Goal: Transaction & Acquisition: Obtain resource

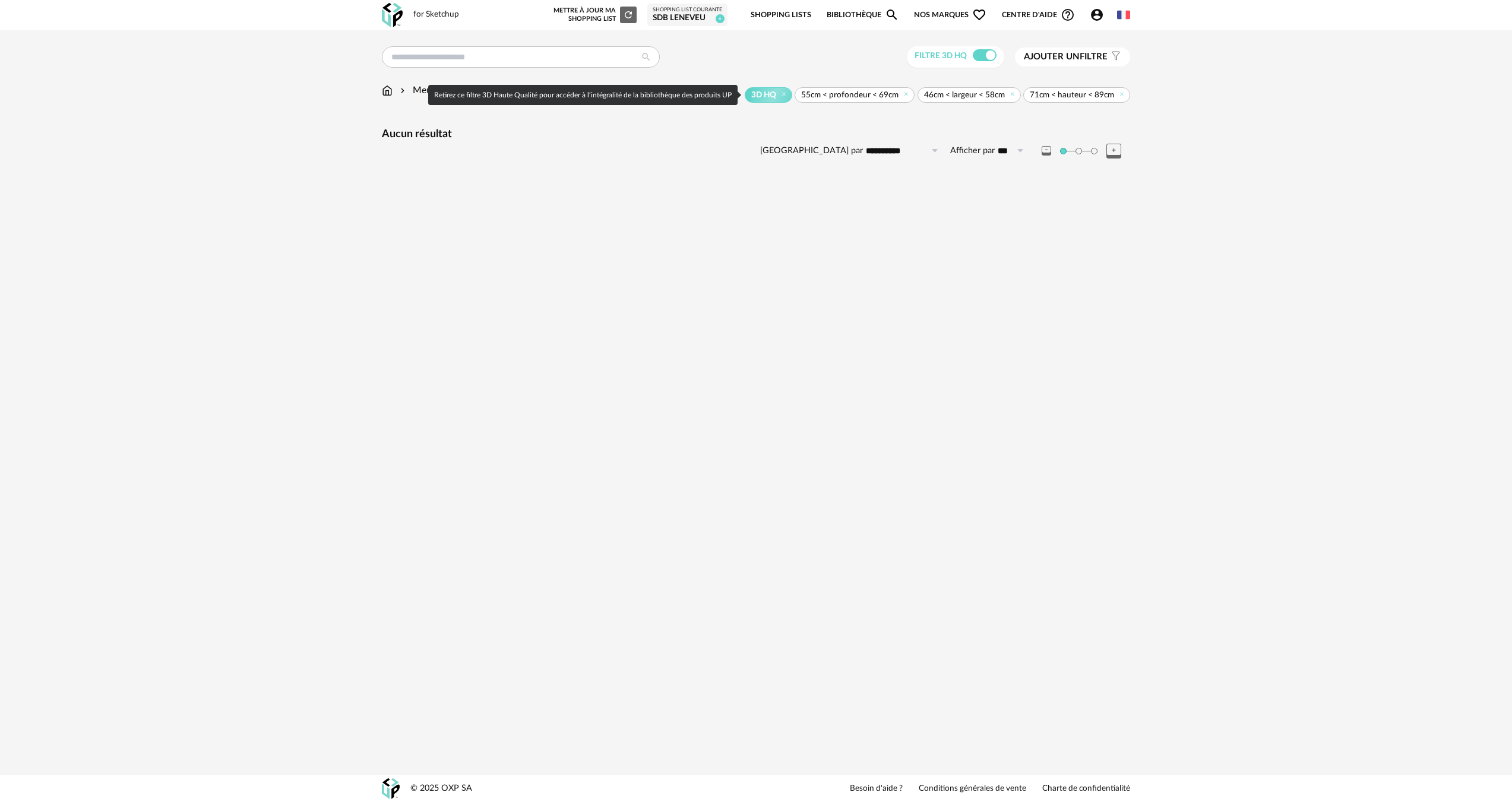
click at [703, 483] on div "for Sketchup Nouvelle shopping list Mettre à jour ma Shopping List Refresh icon…" at bounding box center [756, 401] width 1512 height 802
click at [1101, 56] on span "Ajouter un filtre" at bounding box center [1065, 57] width 83 height 12
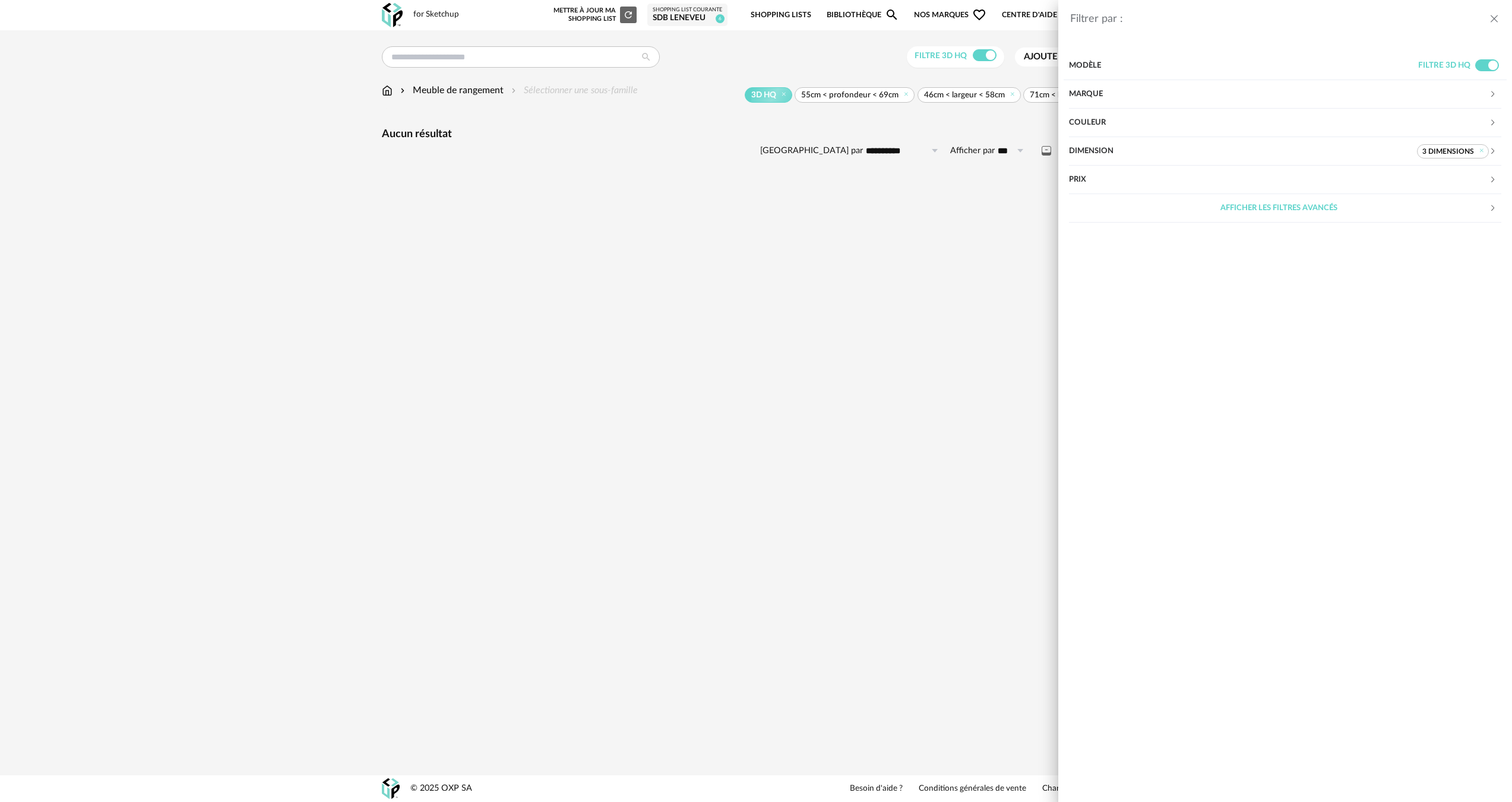
click at [1256, 151] on div "Dimension" at bounding box center [1243, 151] width 348 height 28
click at [1154, 298] on icon at bounding box center [1149, 296] width 15 height 17
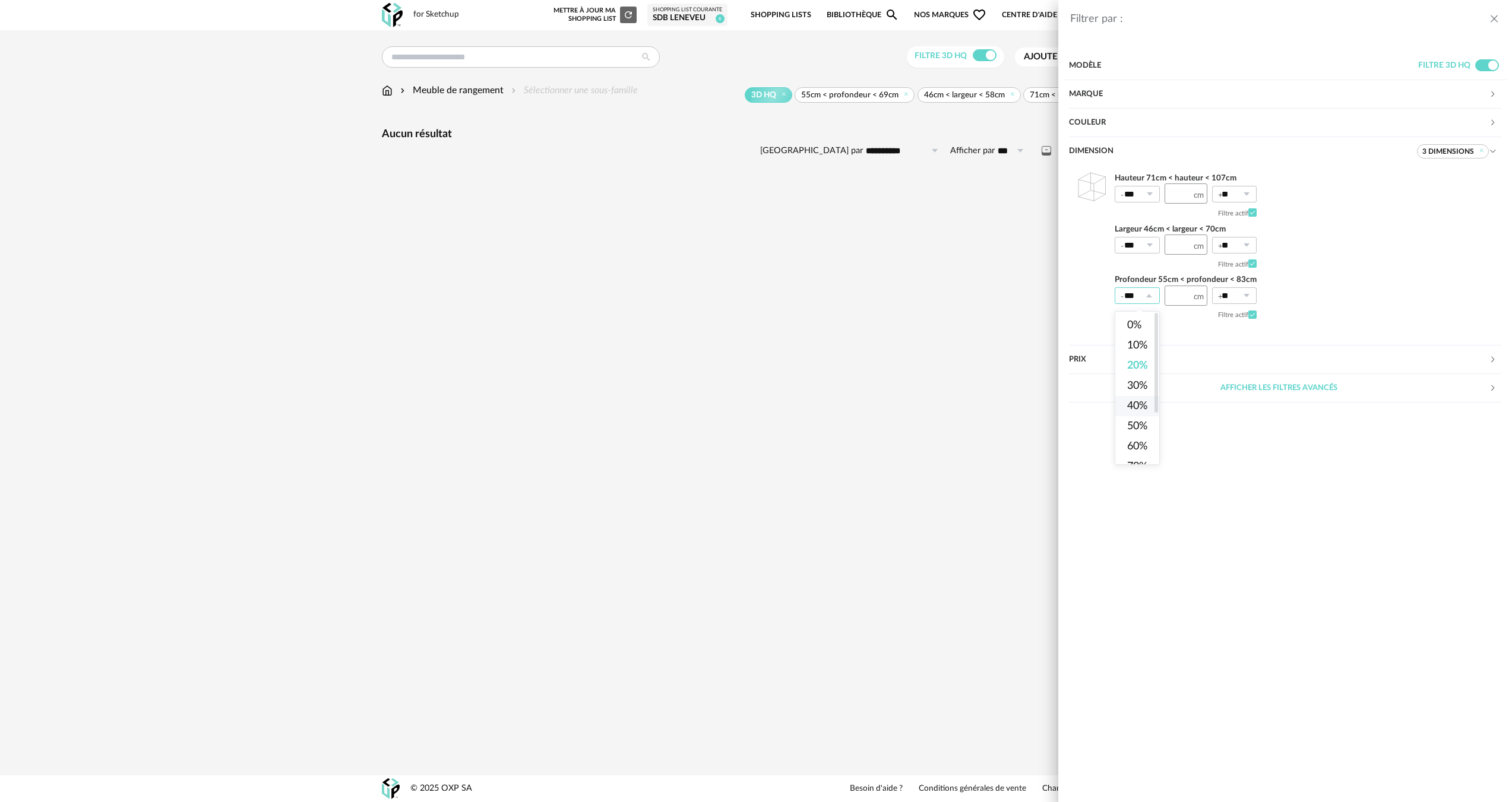
click at [1138, 403] on span "40%" at bounding box center [1138, 406] width 20 height 11
type input "***"
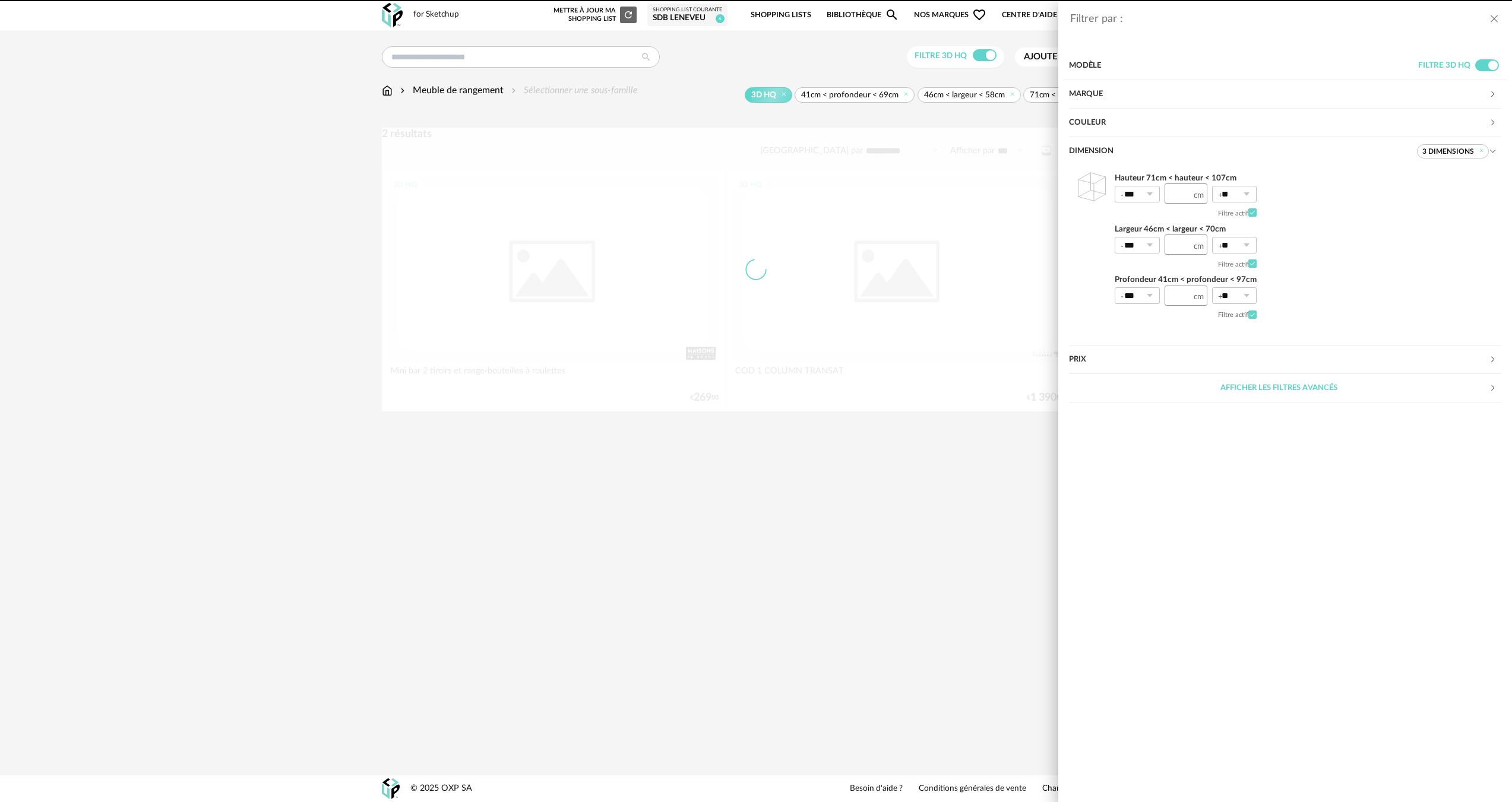
click at [1148, 252] on icon at bounding box center [1149, 245] width 15 height 17
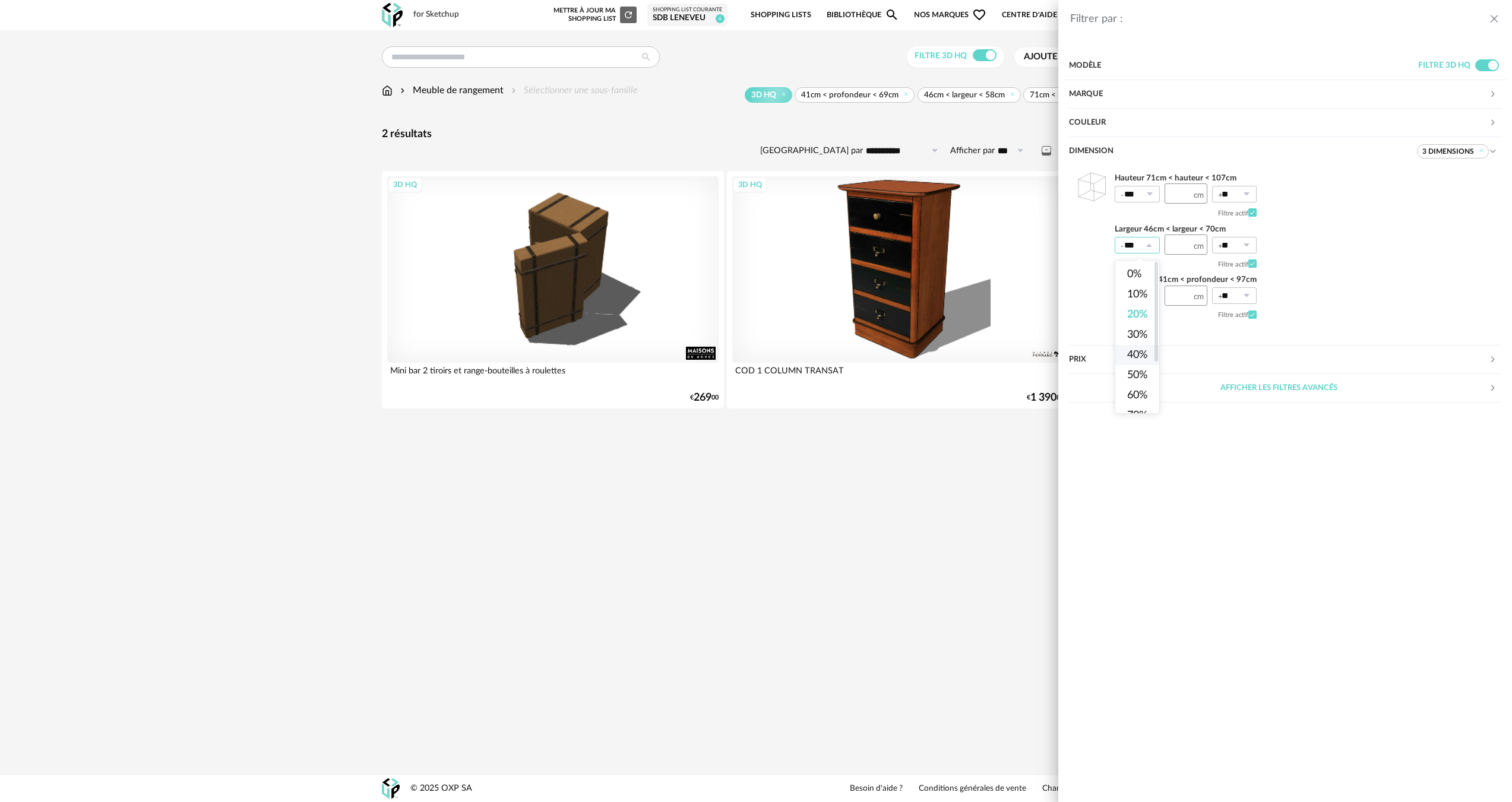
click at [1137, 347] on li "40%" at bounding box center [1142, 355] width 54 height 20
type input "***"
click at [1148, 201] on icon at bounding box center [1149, 194] width 15 height 17
click at [1137, 307] on span "40%" at bounding box center [1138, 304] width 20 height 11
type input "***"
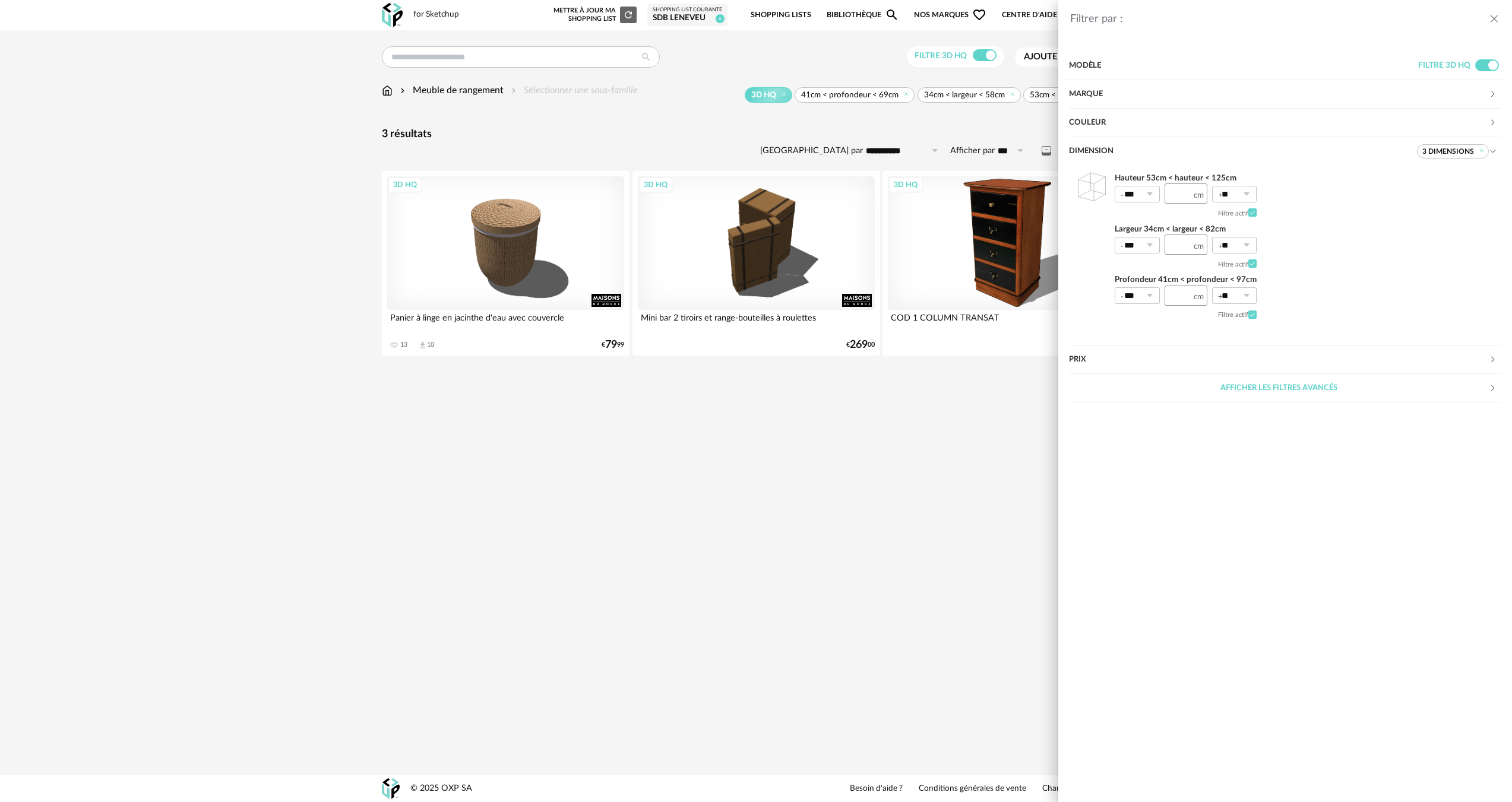
click at [922, 494] on div "Filtrer par : Modèle Filtre 3D HQ Marque &tradition 0 101 Copenhagen 0 366 Conc…" at bounding box center [756, 401] width 1512 height 802
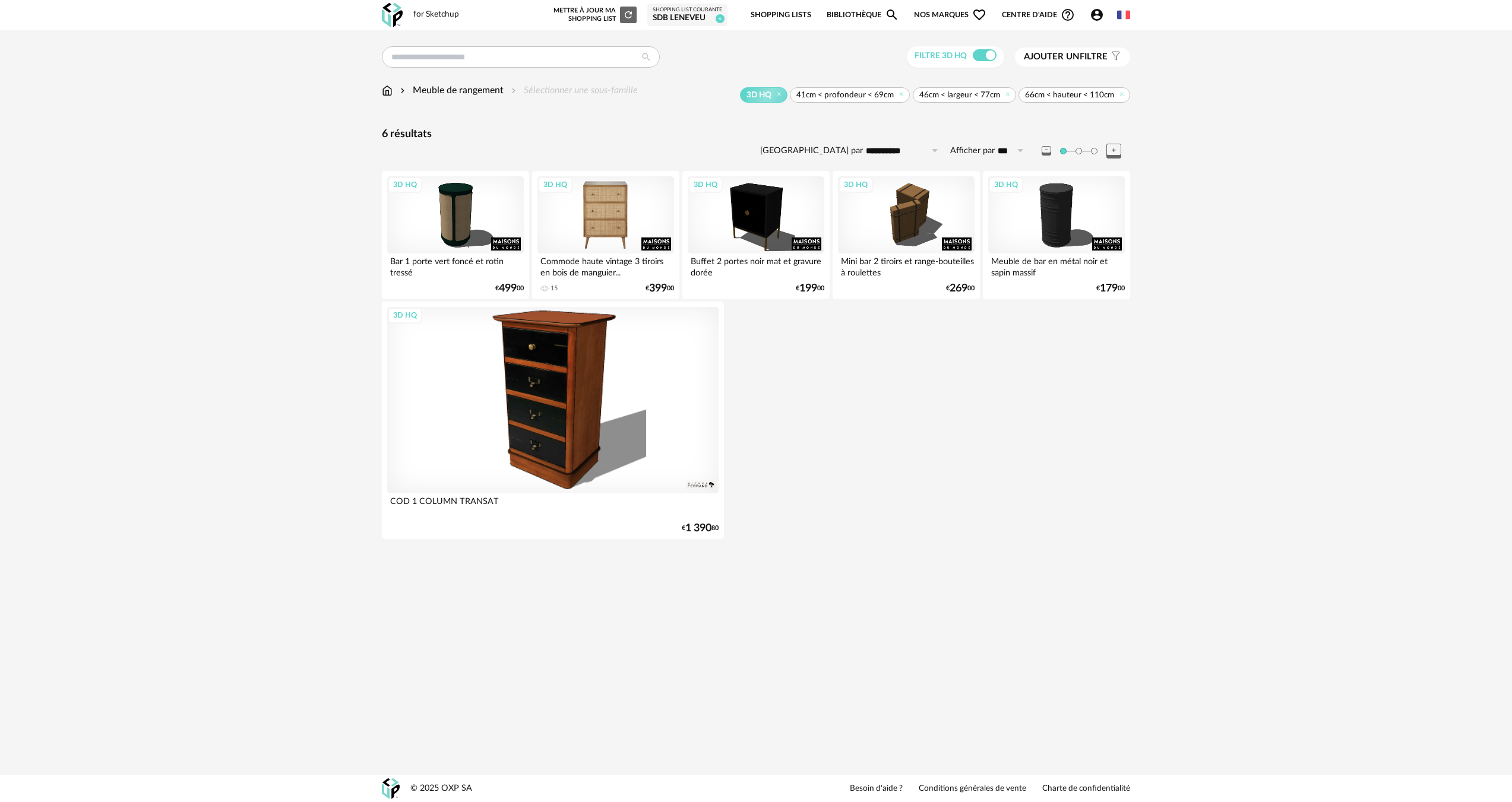
click at [665, 207] on div "3D HQ" at bounding box center [605, 215] width 136 height 77
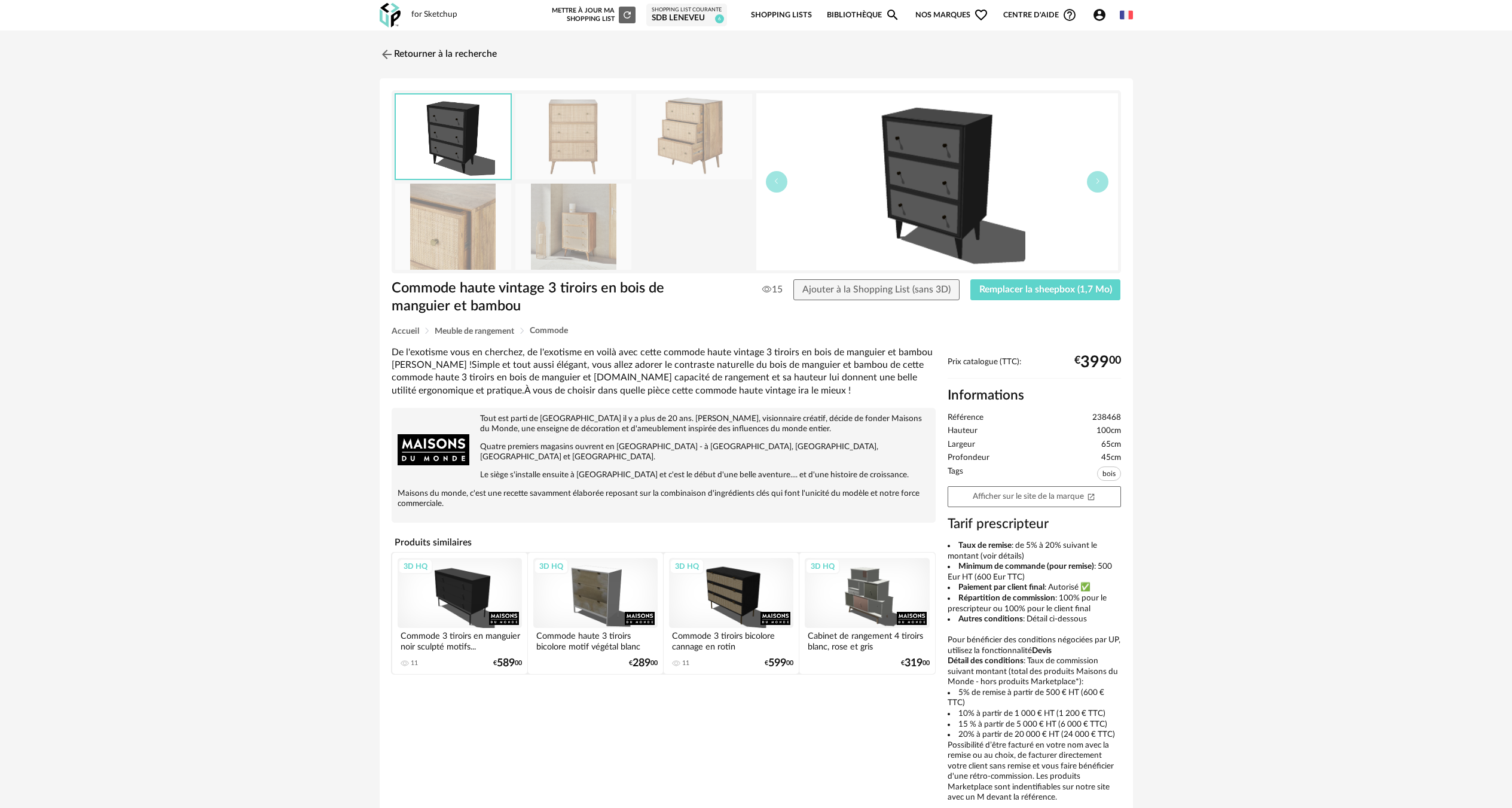
click at [596, 245] on img at bounding box center [574, 226] width 116 height 85
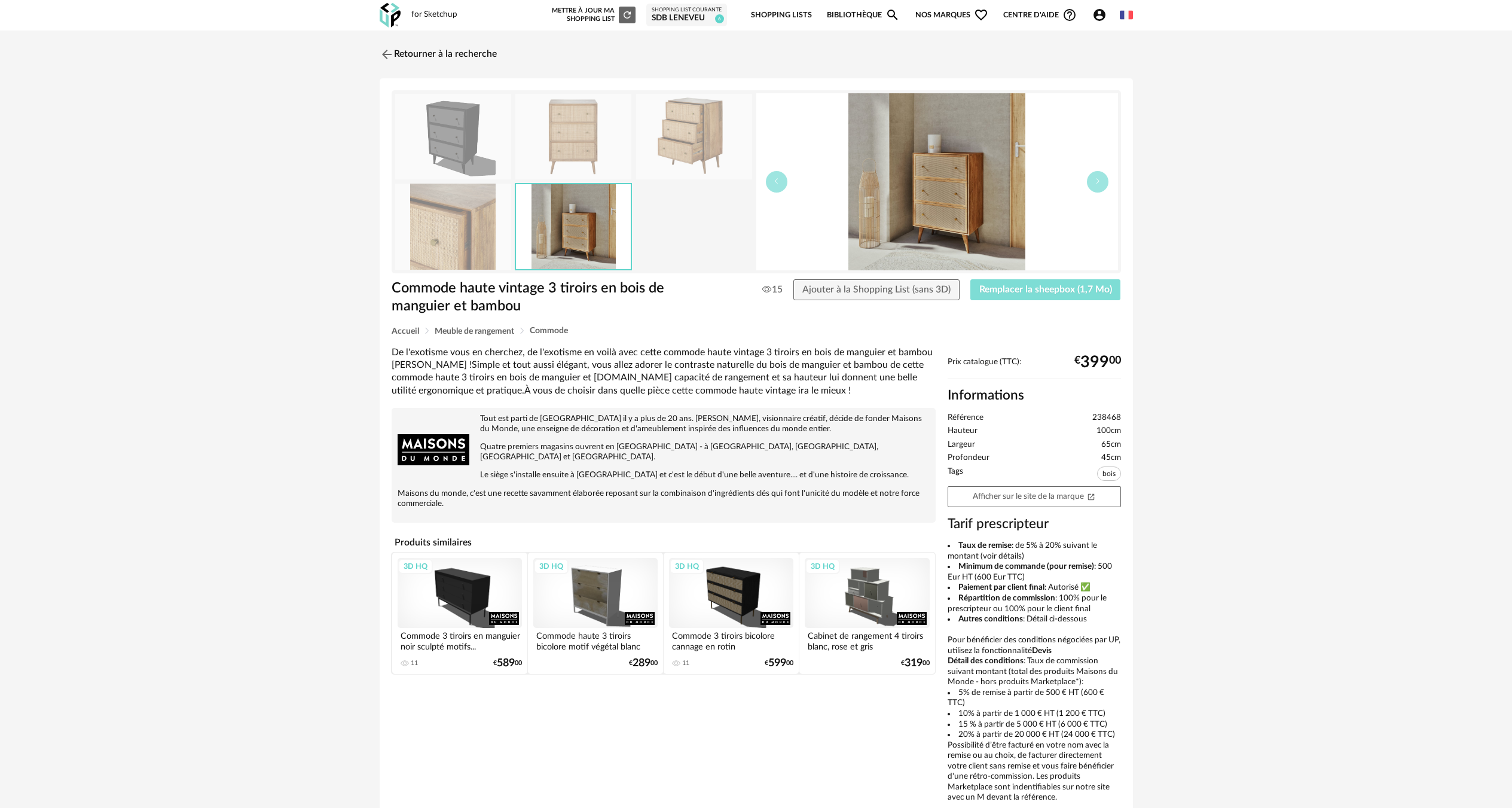
click at [1018, 285] on span "Remplacer la sheepbox (1,7 Mo)" at bounding box center [1046, 290] width 132 height 10
